Goal: Information Seeking & Learning: Learn about a topic

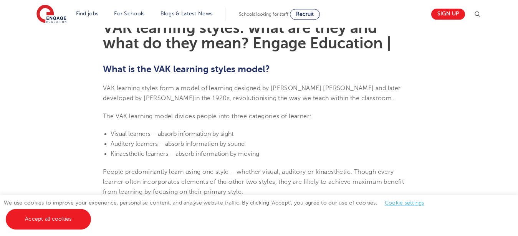
scroll to position [235, 0]
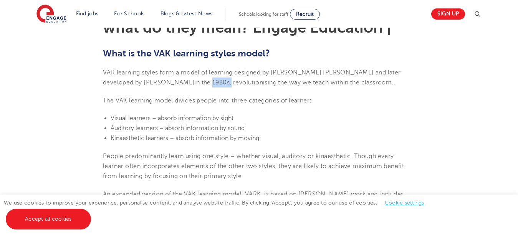
drag, startPoint x: 148, startPoint y: 83, endPoint x: 165, endPoint y: 83, distance: 17.3
click at [194, 83] on span "in the 1920s, revolutionising the way we teach within the classroom." at bounding box center [293, 82] width 199 height 7
click at [194, 82] on span "in the 1920s, revolutionising the way we teach within the classroom." at bounding box center [293, 82] width 199 height 7
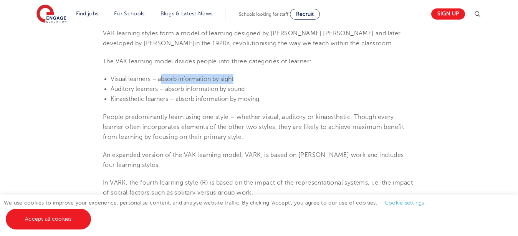
drag, startPoint x: 161, startPoint y: 83, endPoint x: 250, endPoint y: 80, distance: 89.6
click at [250, 80] on li "Visual learners – absorb information by sight" at bounding box center [263, 79] width 305 height 10
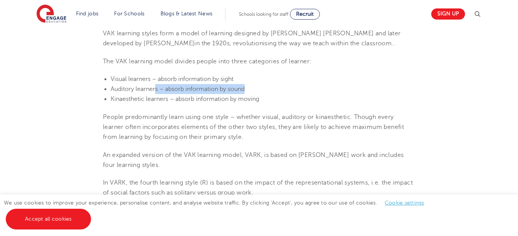
drag, startPoint x: 156, startPoint y: 91, endPoint x: 267, endPoint y: 88, distance: 110.3
click at [267, 88] on li "Auditory learners – absorb information by sound" at bounding box center [263, 89] width 305 height 10
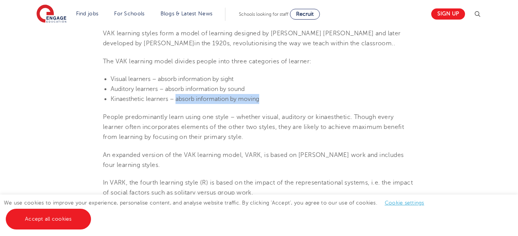
drag, startPoint x: 176, startPoint y: 102, endPoint x: 275, endPoint y: 101, distance: 98.8
click at [275, 101] on li "Kinaesthetic learners – absorb information by moving" at bounding box center [263, 99] width 305 height 10
click at [277, 101] on li "Kinaesthetic learners – absorb information by moving" at bounding box center [263, 99] width 305 height 10
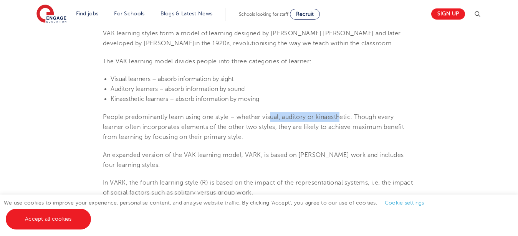
drag, startPoint x: 274, startPoint y: 118, endPoint x: 360, endPoint y: 117, distance: 86.1
click at [352, 118] on span "People predominantly learn using one style – whether visual, auditory or kinaes…" at bounding box center [253, 127] width 301 height 27
click at [384, 116] on span "People predominantly learn using one style – whether visual, auditory or kinaes…" at bounding box center [253, 127] width 301 height 27
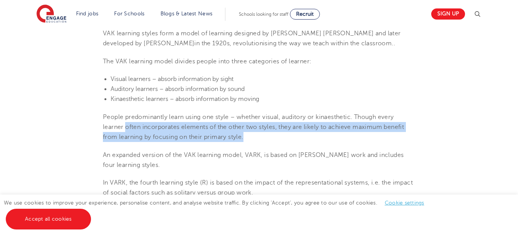
drag, startPoint x: 126, startPoint y: 130, endPoint x: 310, endPoint y: 134, distance: 183.7
click at [309, 134] on p "People predominantly learn using one style – whether visual, auditory or kinaes…" at bounding box center [259, 127] width 312 height 30
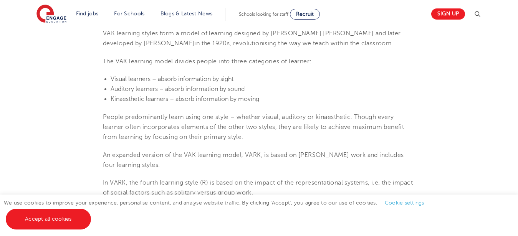
click at [312, 135] on p "People predominantly learn using one style – whether visual, auditory or kinaes…" at bounding box center [259, 127] width 312 height 30
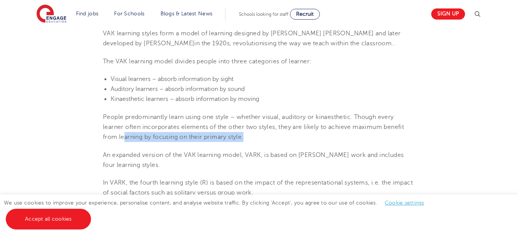
drag, startPoint x: 124, startPoint y: 138, endPoint x: 259, endPoint y: 138, distance: 134.9
click at [259, 138] on p "People predominantly learn using one style – whether visual, auditory or kinaes…" at bounding box center [259, 127] width 312 height 30
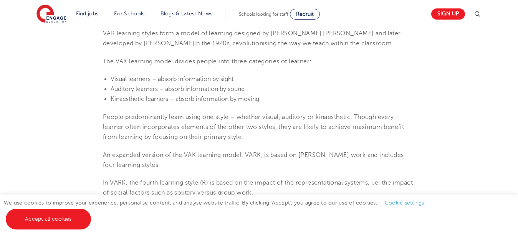
click at [259, 138] on p "People predominantly learn using one style – whether visual, auditory or kinaes…" at bounding box center [259, 127] width 312 height 30
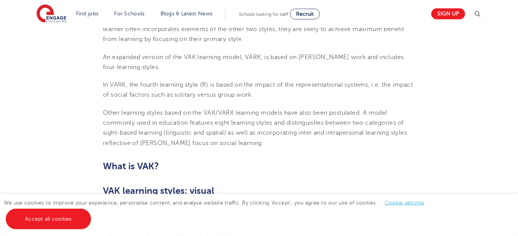
scroll to position [392, 0]
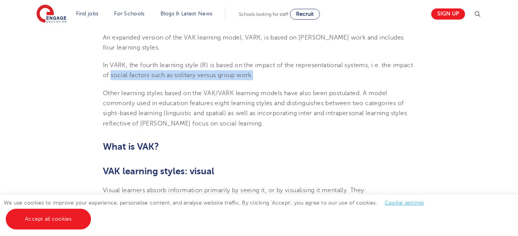
drag, startPoint x: 134, startPoint y: 79, endPoint x: 290, endPoint y: 79, distance: 156.4
click at [290, 79] on p "In VARK, the fourth learning style (R) is based on the impact of the representa…" at bounding box center [259, 70] width 312 height 20
click at [291, 78] on p "In VARK, the fourth learning style (R) is based on the impact of the representa…" at bounding box center [259, 70] width 312 height 20
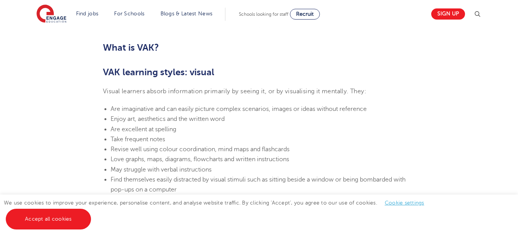
scroll to position [510, 0]
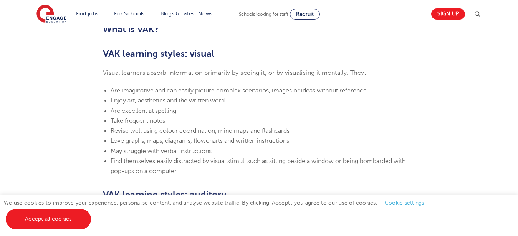
click at [166, 68] on section "[DATE] VAK learning styles: what are they and what do they mean? Engage Educati…" at bounding box center [259, 241] width 466 height 1076
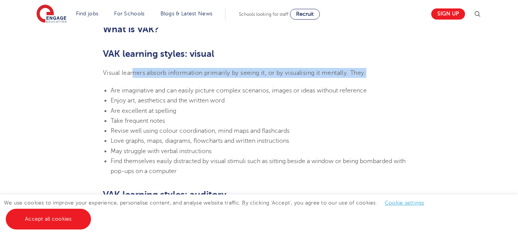
drag, startPoint x: 132, startPoint y: 74, endPoint x: 377, endPoint y: 76, distance: 244.8
click at [377, 76] on p "Visual learners absorb information primarily by seeing it, or by visualising it…" at bounding box center [259, 73] width 312 height 10
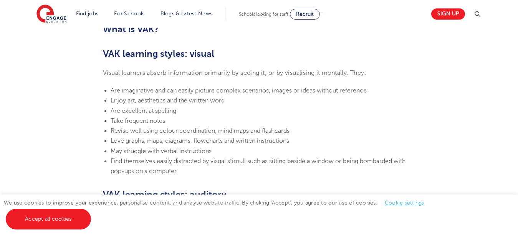
click at [381, 76] on p "Visual learners absorb information primarily by seeing it, or by visualising it…" at bounding box center [259, 73] width 312 height 10
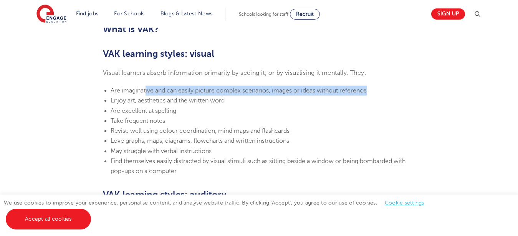
drag, startPoint x: 146, startPoint y: 93, endPoint x: 404, endPoint y: 92, distance: 257.5
click at [404, 92] on li "Are imaginative and can easily picture complex scenarios, images or ideas witho…" at bounding box center [263, 91] width 305 height 10
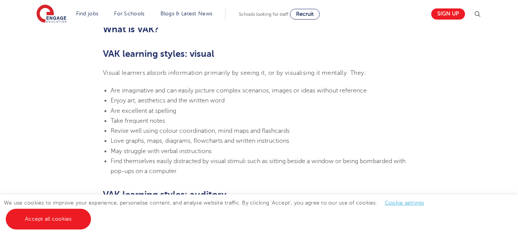
click at [377, 112] on li "Are excellent at spelling" at bounding box center [263, 111] width 305 height 10
drag, startPoint x: 149, startPoint y: 104, endPoint x: 237, endPoint y: 102, distance: 87.3
click at [237, 102] on li "Enjoy art, aesthetics and the written word" at bounding box center [263, 101] width 305 height 10
click at [237, 103] on li "Enjoy art, aesthetics and the written word" at bounding box center [263, 101] width 305 height 10
drag, startPoint x: 118, startPoint y: 113, endPoint x: 189, endPoint y: 111, distance: 70.7
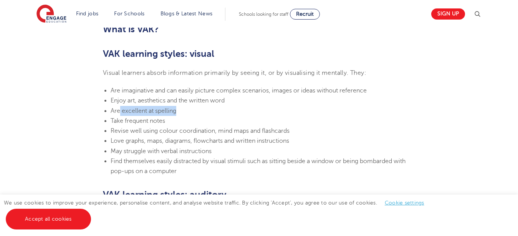
click at [189, 111] on li "Are excellent at spelling" at bounding box center [263, 111] width 305 height 10
click at [191, 113] on li "Are excellent at spelling" at bounding box center [263, 111] width 305 height 10
drag, startPoint x: 136, startPoint y: 136, endPoint x: 297, endPoint y: 130, distance: 160.8
click at [294, 128] on ul "Are imaginative and can easily picture complex scenarios, images or ideas witho…" at bounding box center [259, 131] width 312 height 91
click at [299, 133] on li "Revise well using colour coordination, mind maps and flashcards" at bounding box center [263, 131] width 305 height 10
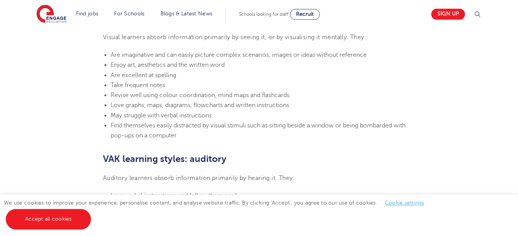
scroll to position [549, 0]
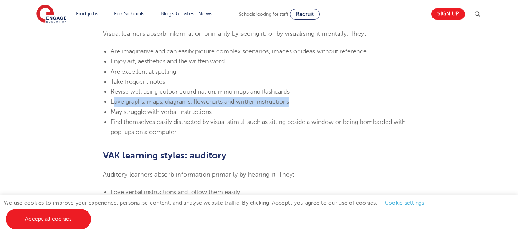
drag, startPoint x: 113, startPoint y: 106, endPoint x: 291, endPoint y: 101, distance: 178.4
click at [291, 101] on li "Love graphs, maps, diagrams, flowcharts and written instructions" at bounding box center [263, 102] width 305 height 10
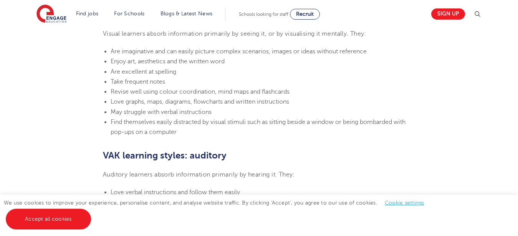
click at [292, 105] on li "Love graphs, maps, diagrams, flowcharts and written instructions" at bounding box center [263, 102] width 305 height 10
drag, startPoint x: 113, startPoint y: 116, endPoint x: 226, endPoint y: 113, distance: 112.7
click at [226, 113] on li "May struggle with verbal instructions" at bounding box center [263, 112] width 305 height 10
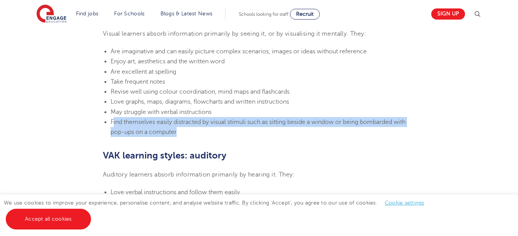
drag, startPoint x: 113, startPoint y: 126, endPoint x: 208, endPoint y: 133, distance: 94.8
click at [208, 133] on li "Find themselves easily distracted by visual stimuli such as sitting beside a wi…" at bounding box center [263, 127] width 305 height 20
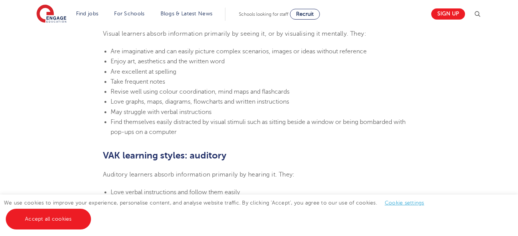
click at [211, 148] on section "[DATE] VAK learning styles: what are they and what do they mean? Engage Educati…" at bounding box center [259, 201] width 466 height 1076
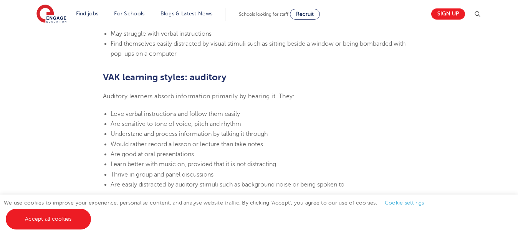
scroll to position [666, 0]
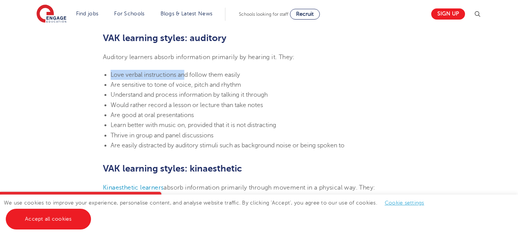
drag, startPoint x: 111, startPoint y: 80, endPoint x: 217, endPoint y: 86, distance: 106.2
click at [195, 85] on ul "Love verbal instructions and follow them easily Are sensitive to tone of voice,…" at bounding box center [259, 110] width 312 height 81
click at [247, 86] on li "Are sensitive to tone of voice, pitch and rhythm" at bounding box center [263, 85] width 305 height 10
drag, startPoint x: 156, startPoint y: 79, endPoint x: 254, endPoint y: 80, distance: 98.0
click at [254, 80] on li "Love verbal instructions and follow them easily" at bounding box center [263, 75] width 305 height 10
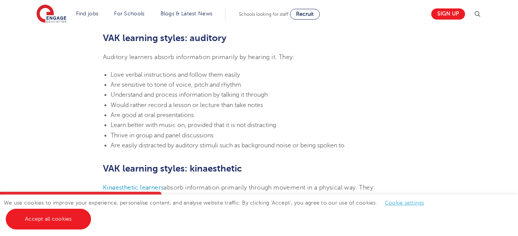
click at [260, 80] on li "Love verbal instructions and follow them easily" at bounding box center [263, 75] width 305 height 10
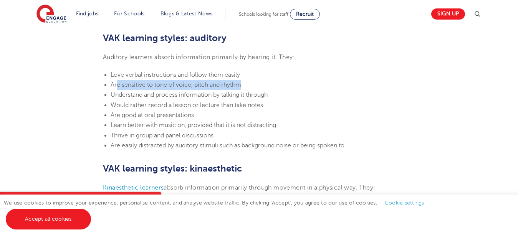
drag, startPoint x: 117, startPoint y: 92, endPoint x: 254, endPoint y: 91, distance: 136.4
click at [254, 90] on li "Are sensitive to tone of voice, pitch and rhythm" at bounding box center [263, 85] width 305 height 10
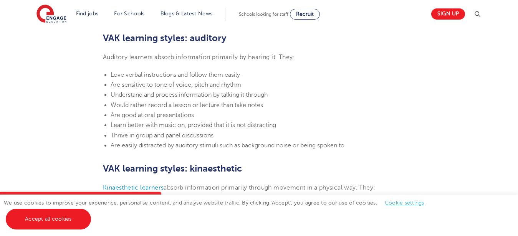
click at [254, 90] on li "Are sensitive to tone of voice, pitch and rhythm" at bounding box center [263, 85] width 305 height 10
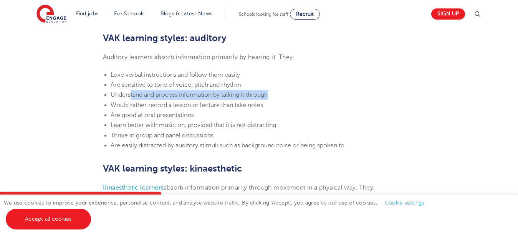
drag, startPoint x: 130, startPoint y: 100, endPoint x: 274, endPoint y: 99, distance: 143.4
click at [274, 99] on li "Understand and process information by talking it through" at bounding box center [263, 95] width 305 height 10
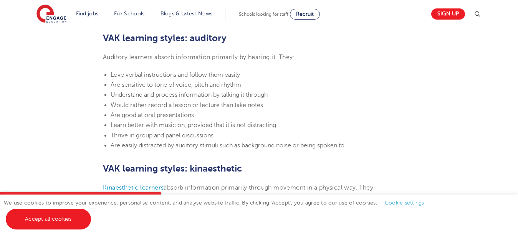
click at [274, 100] on li "Understand and process information by talking it through" at bounding box center [263, 95] width 305 height 10
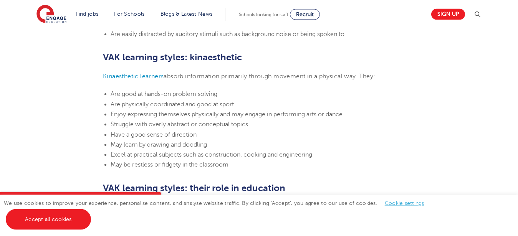
scroll to position [784, 0]
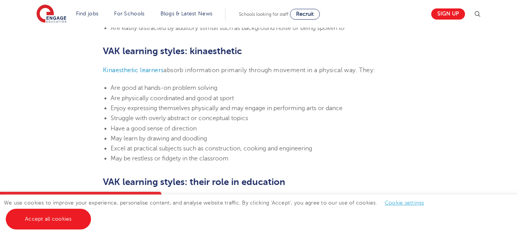
drag, startPoint x: 222, startPoint y: 78, endPoint x: 386, endPoint y: 77, distance: 163.7
click at [386, 75] on p "Kinaesthetic learners absorb information primarily through movement in a physic…" at bounding box center [259, 70] width 312 height 10
click at [390, 75] on p "Kinaesthetic learners absorb information primarily through movement in a physic…" at bounding box center [259, 70] width 312 height 10
drag, startPoint x: 251, startPoint y: 116, endPoint x: 353, endPoint y: 115, distance: 101.8
click at [352, 113] on li "Enjoy expressing themselves physically and may engage in performing arts or dan…" at bounding box center [263, 108] width 305 height 10
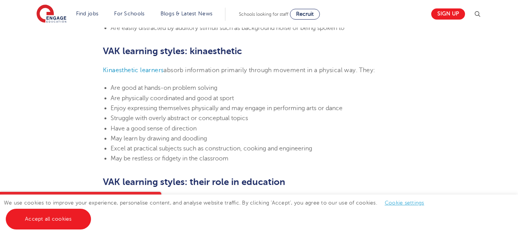
click at [354, 113] on li "Enjoy expressing themselves physically and may engage in performing arts or dan…" at bounding box center [263, 108] width 305 height 10
drag, startPoint x: 146, startPoint y: 126, endPoint x: 258, endPoint y: 127, distance: 111.8
click at [257, 123] on li "Struggle with overly abstract or conceptual topics" at bounding box center [263, 118] width 305 height 10
click at [258, 123] on li "Struggle with overly abstract or conceptual topics" at bounding box center [263, 118] width 305 height 10
drag, startPoint x: 130, startPoint y: 137, endPoint x: 220, endPoint y: 139, distance: 89.9
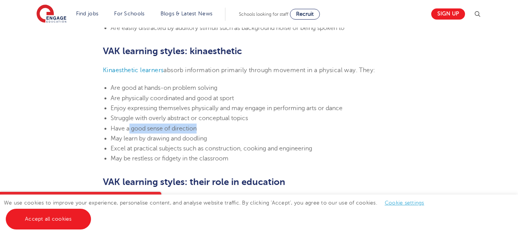
click at [220, 134] on li "Have a good sense of direction" at bounding box center [263, 129] width 305 height 10
click at [221, 134] on li "Have a good sense of direction" at bounding box center [263, 129] width 305 height 10
drag, startPoint x: 141, startPoint y: 151, endPoint x: 228, endPoint y: 149, distance: 87.7
click at [222, 144] on li "May learn by drawing and doodling" at bounding box center [263, 139] width 305 height 10
click at [228, 144] on li "May learn by drawing and doodling" at bounding box center [263, 139] width 305 height 10
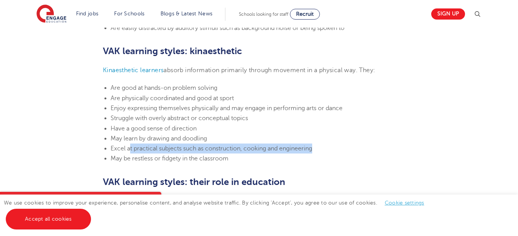
drag, startPoint x: 131, startPoint y: 160, endPoint x: 322, endPoint y: 162, distance: 191.4
click at [322, 154] on li "Excel at practical subjects such as construction, cooking and engineering" at bounding box center [263, 149] width 305 height 10
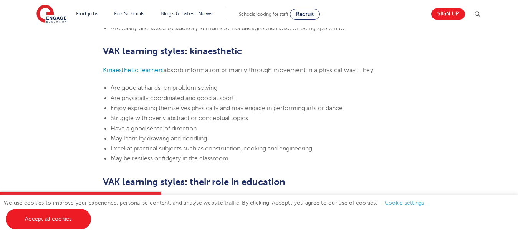
click at [317, 164] on li "May be restless or fidgety in the classroom" at bounding box center [263, 159] width 305 height 10
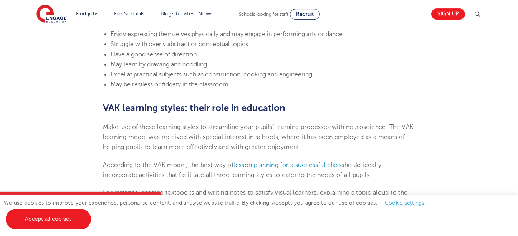
scroll to position [862, 0]
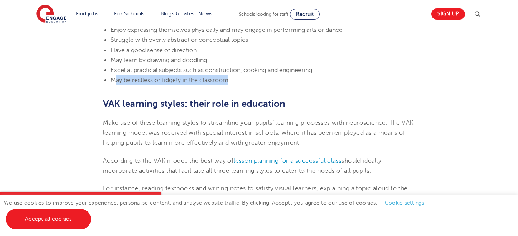
drag, startPoint x: 116, startPoint y: 93, endPoint x: 249, endPoint y: 94, distance: 133.0
click at [249, 85] on li "May be restless or fidgety in the classroom" at bounding box center [263, 80] width 305 height 10
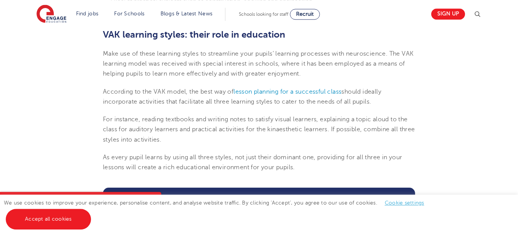
scroll to position [941, 0]
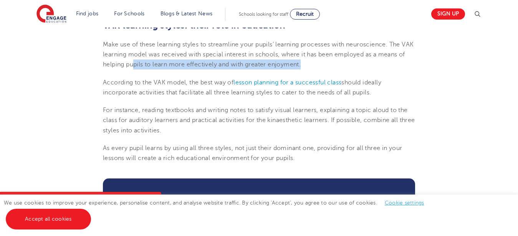
drag, startPoint x: 143, startPoint y: 75, endPoint x: 331, endPoint y: 75, distance: 188.3
click at [331, 70] on p "Make use of these learning styles to streamline your pupils’ learning processes…" at bounding box center [259, 55] width 312 height 30
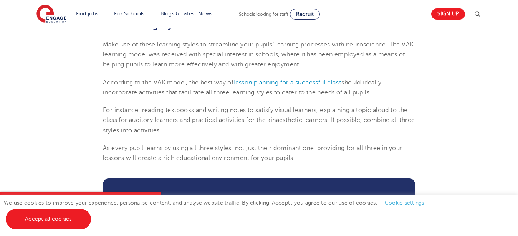
click at [331, 70] on p "Make use of these learning styles to streamline your pupils’ learning processes…" at bounding box center [259, 55] width 312 height 30
drag, startPoint x: 171, startPoint y: 104, endPoint x: 377, endPoint y: 105, distance: 206.8
click at [377, 98] on p "According to the VAK model, the best way of lesson planning for a successful cl…" at bounding box center [259, 88] width 312 height 20
click at [379, 98] on p "According to the VAK model, the best way of lesson planning for a successful cl…" at bounding box center [259, 88] width 312 height 20
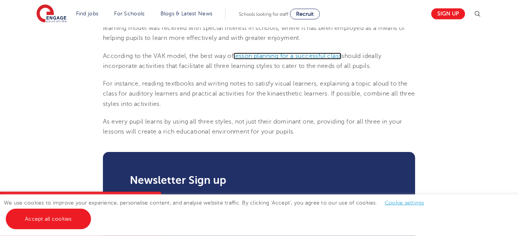
scroll to position [980, 0]
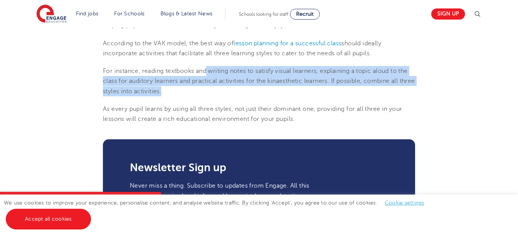
drag, startPoint x: 207, startPoint y: 83, endPoint x: 388, endPoint y: 106, distance: 182.2
click at [388, 96] on p "For instance, reading textbooks and writing notes to satisfy visual learners, e…" at bounding box center [259, 81] width 312 height 30
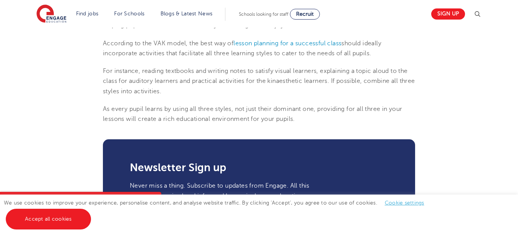
click at [386, 96] on p "For instance, reading textbooks and writing notes to satisfy visual learners, e…" at bounding box center [259, 81] width 312 height 30
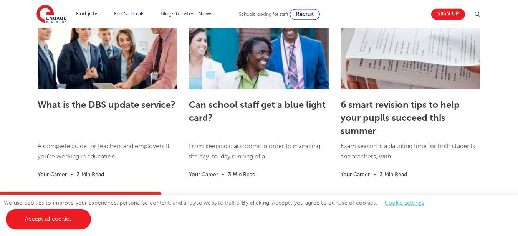
scroll to position [1372, 0]
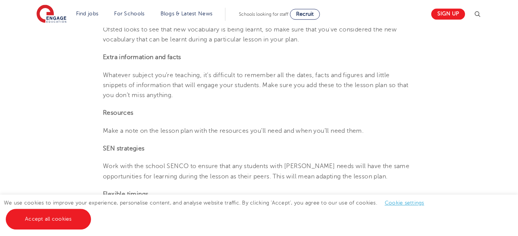
scroll to position [862, 0]
